Goal: Check status: Check status

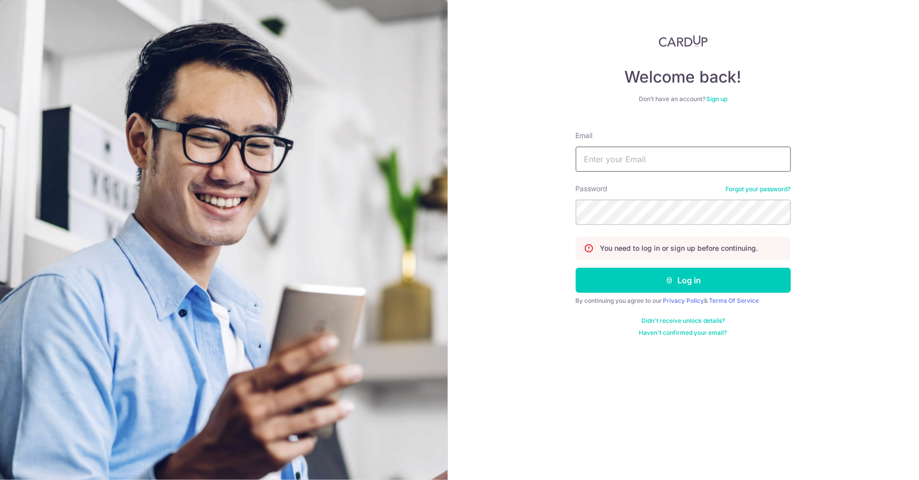
click at [626, 171] on input "Email" at bounding box center [683, 159] width 215 height 25
type input "[EMAIL_ADDRESS][DOMAIN_NAME]"
click at [576, 268] on button "Log in" at bounding box center [683, 280] width 215 height 25
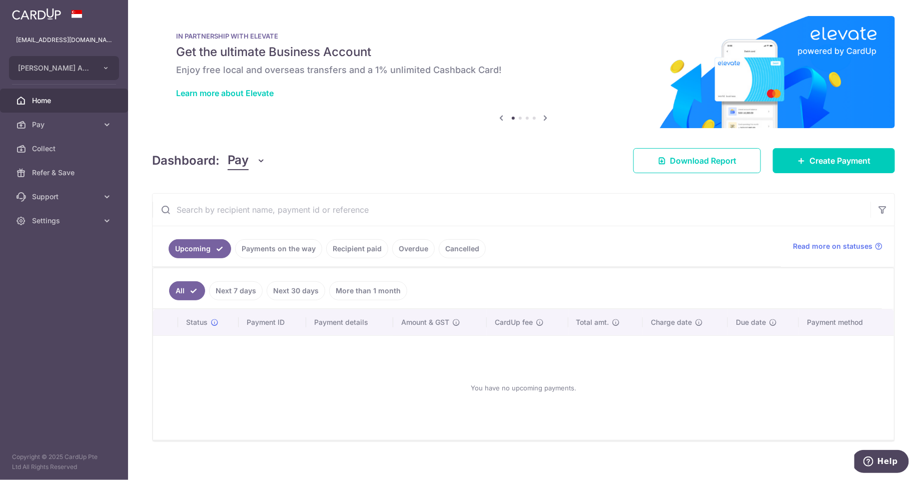
scroll to position [6, 0]
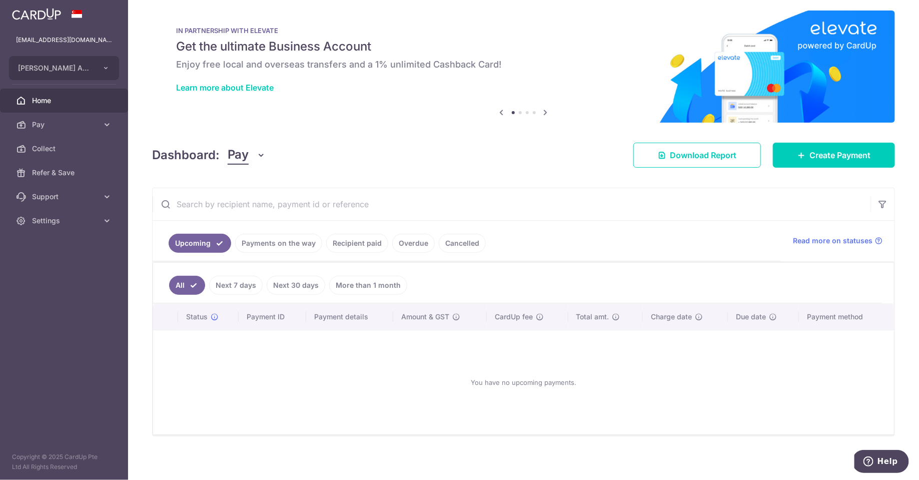
click at [359, 237] on link "Recipient paid" at bounding box center [357, 243] width 62 height 19
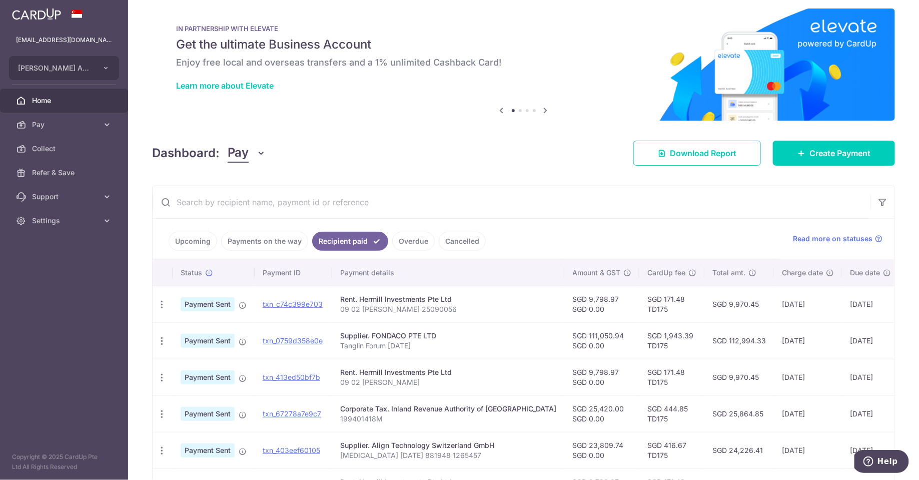
scroll to position [6, 0]
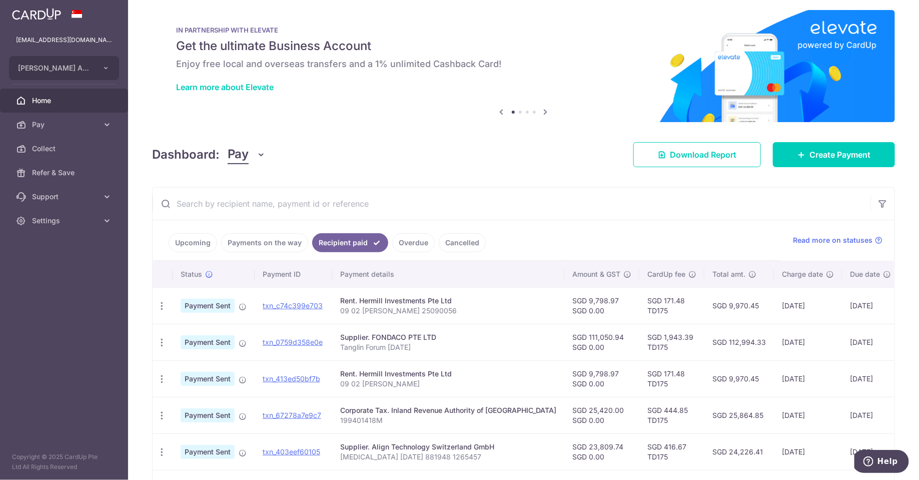
click at [272, 234] on link "Payments on the way" at bounding box center [264, 242] width 87 height 19
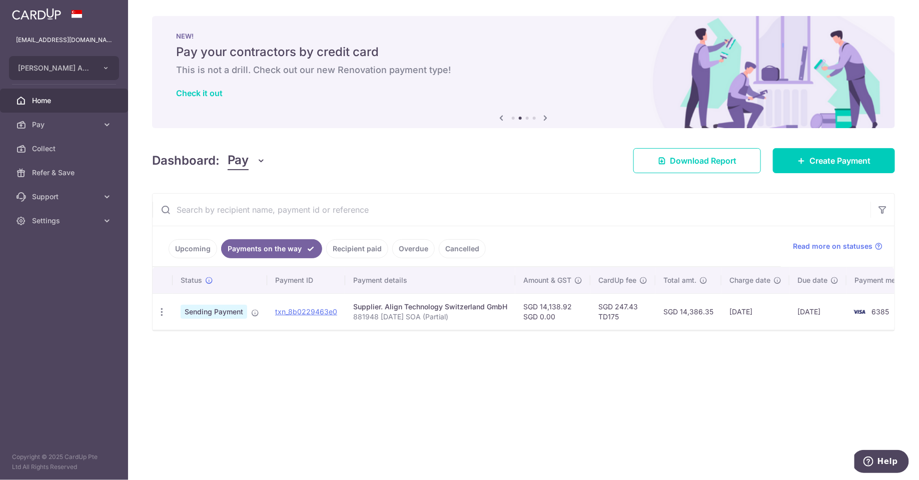
click at [367, 253] on link "Recipient paid" at bounding box center [357, 248] width 62 height 19
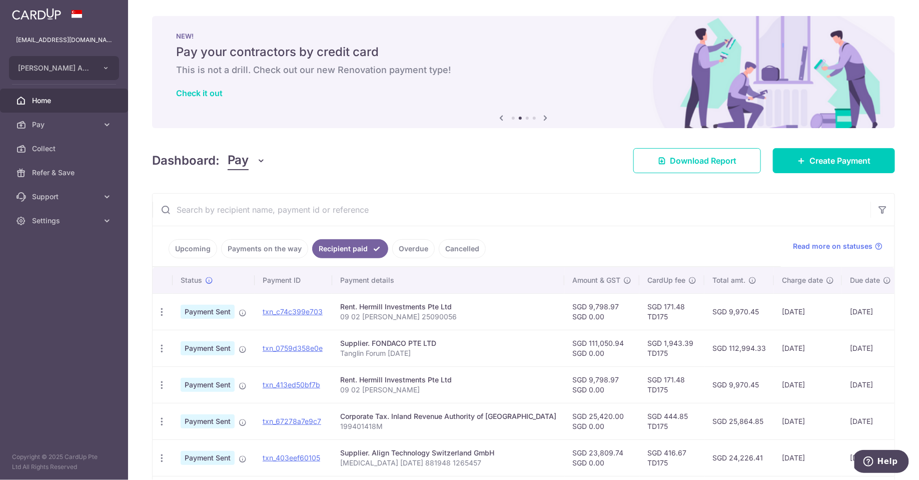
click at [269, 239] on link "Payments on the way" at bounding box center [264, 248] width 87 height 19
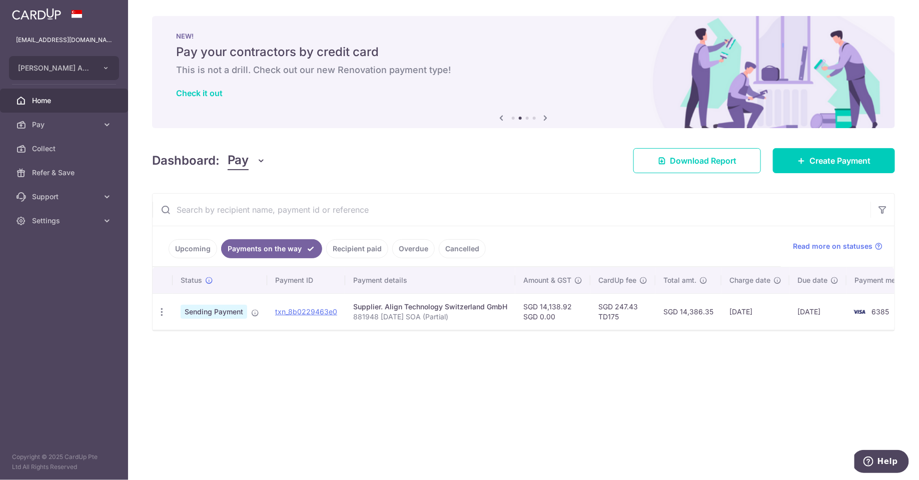
click at [200, 248] on link "Upcoming" at bounding box center [193, 248] width 49 height 19
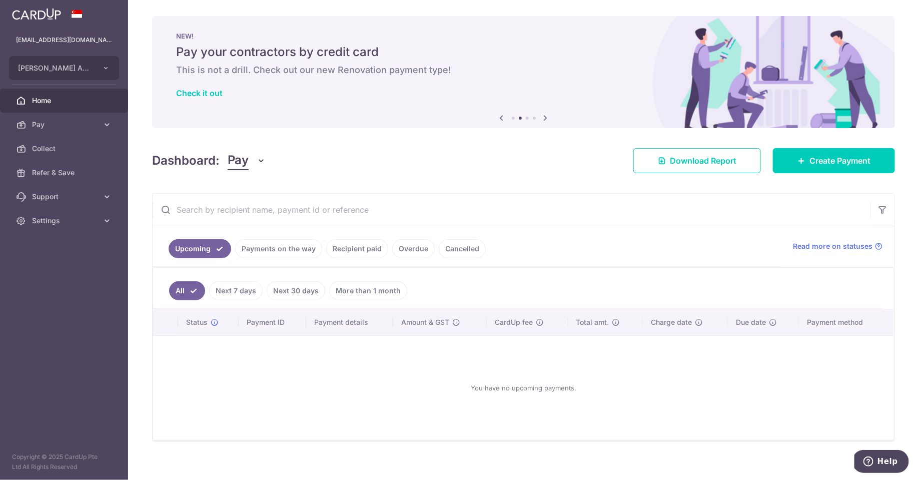
click at [270, 252] on link "Payments on the way" at bounding box center [278, 248] width 87 height 19
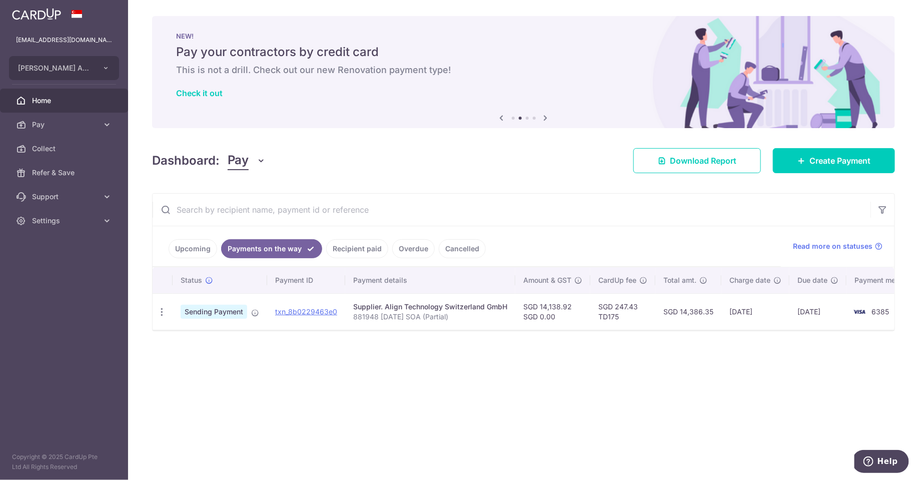
click at [536, 439] on div "× Pause Schedule Pause all future payments in this series Pause just this one p…" at bounding box center [523, 240] width 791 height 480
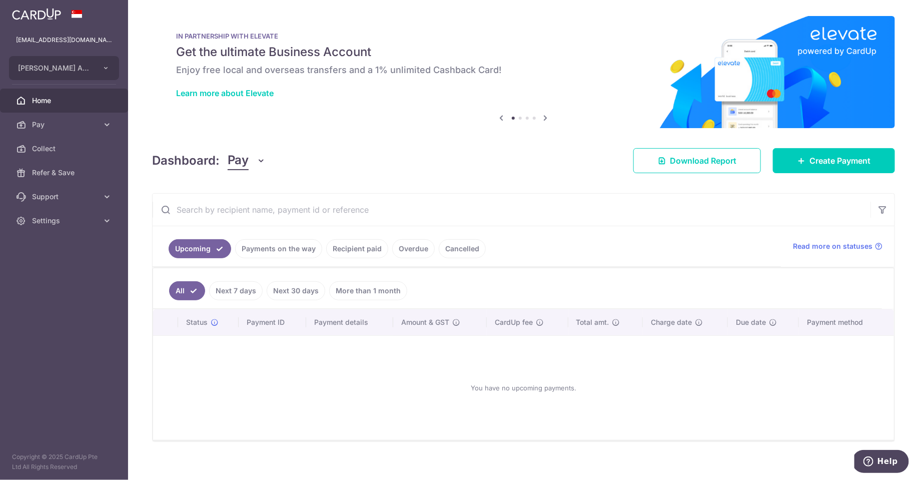
click at [297, 252] on link "Payments on the way" at bounding box center [278, 248] width 87 height 19
